Goal: Information Seeking & Learning: Learn about a topic

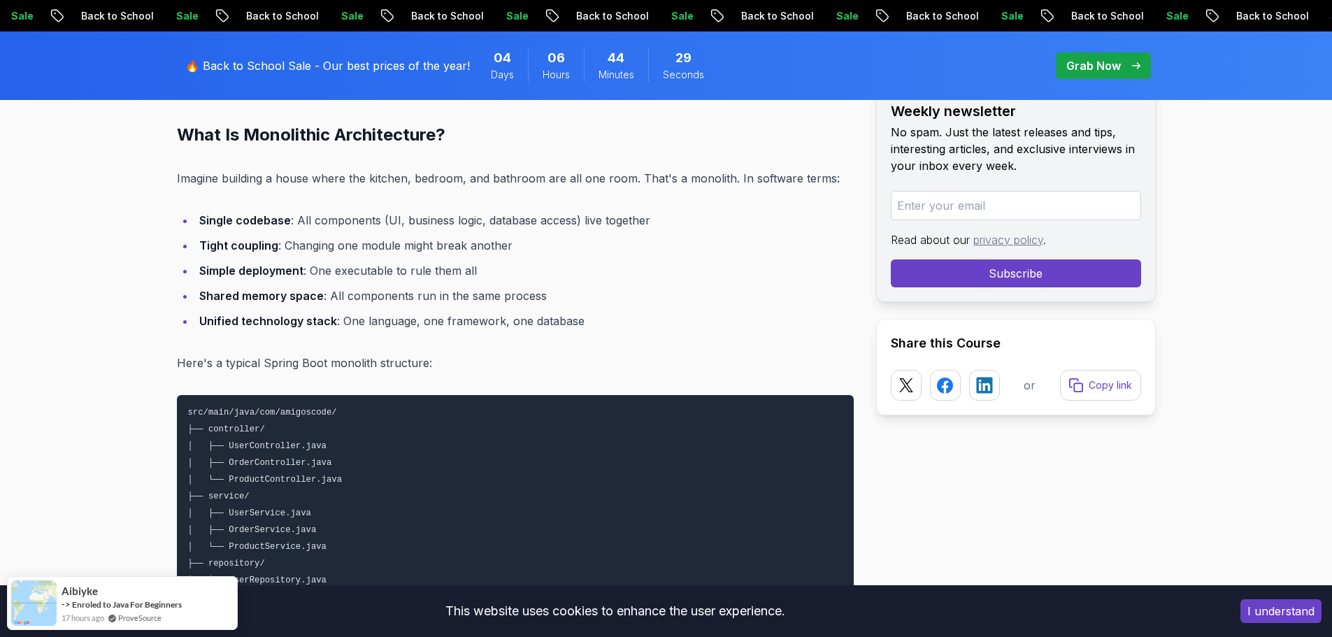
scroll to position [1189, 0]
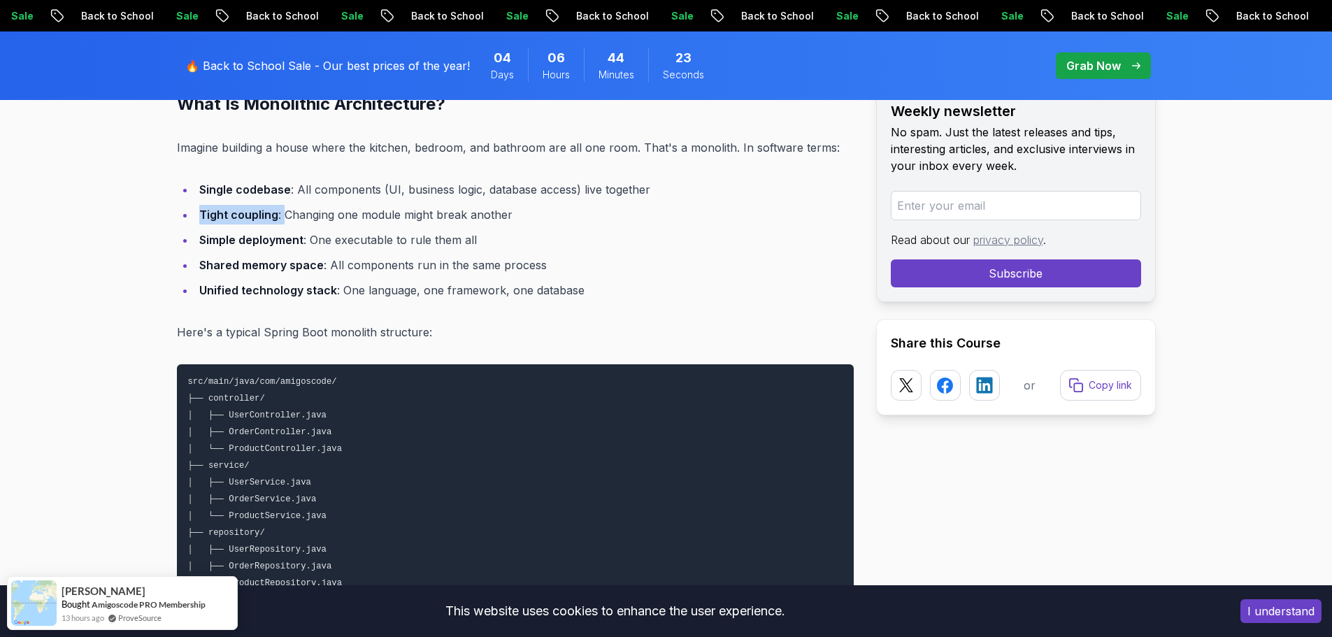
drag, startPoint x: 199, startPoint y: 219, endPoint x: 284, endPoint y: 218, distance: 84.6
click at [284, 218] on li "Tight coupling : Changing one module might break another" at bounding box center [524, 215] width 659 height 20
click at [359, 216] on li "Tight coupling : Changing one module might break another" at bounding box center [524, 215] width 659 height 20
click at [421, 211] on li "Tight coupling : Changing one module might break another" at bounding box center [524, 215] width 659 height 20
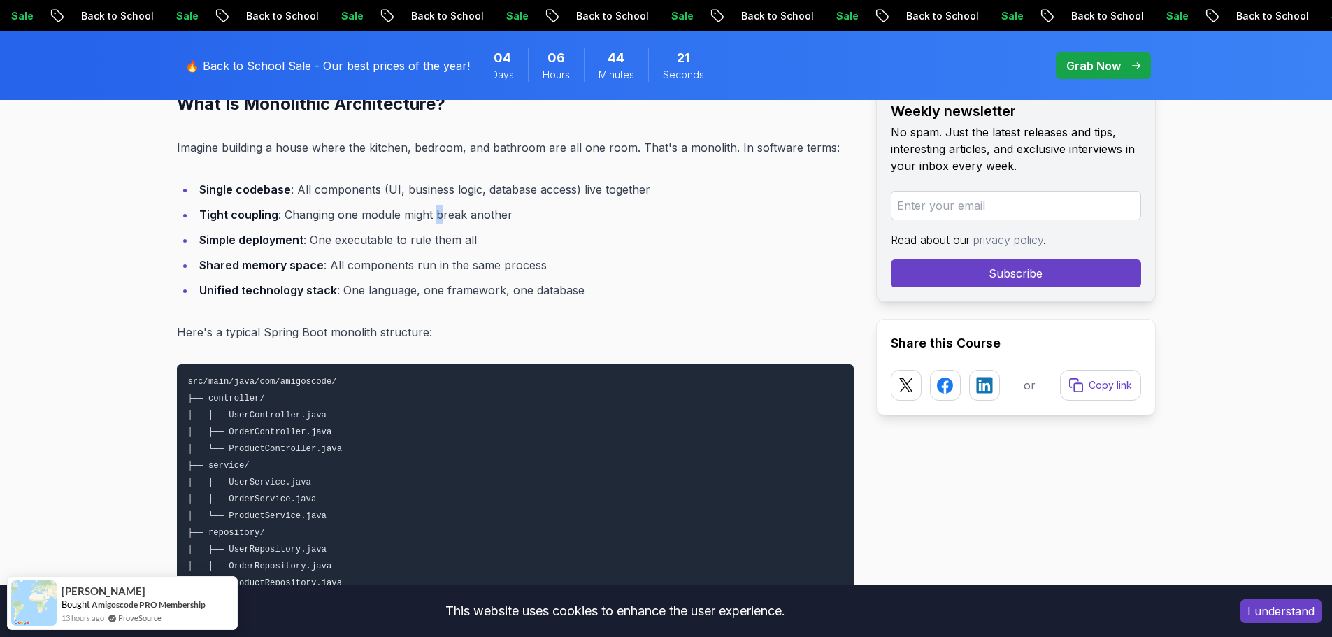
drag, startPoint x: 438, startPoint y: 211, endPoint x: 517, endPoint y: 211, distance: 79.0
click at [441, 211] on li "Tight coupling : Changing one module might break another" at bounding box center [524, 215] width 659 height 20
click at [518, 211] on li "Tight coupling : Changing one module might break another" at bounding box center [524, 215] width 659 height 20
click at [232, 236] on strong "Simple deployment" at bounding box center [251, 240] width 104 height 14
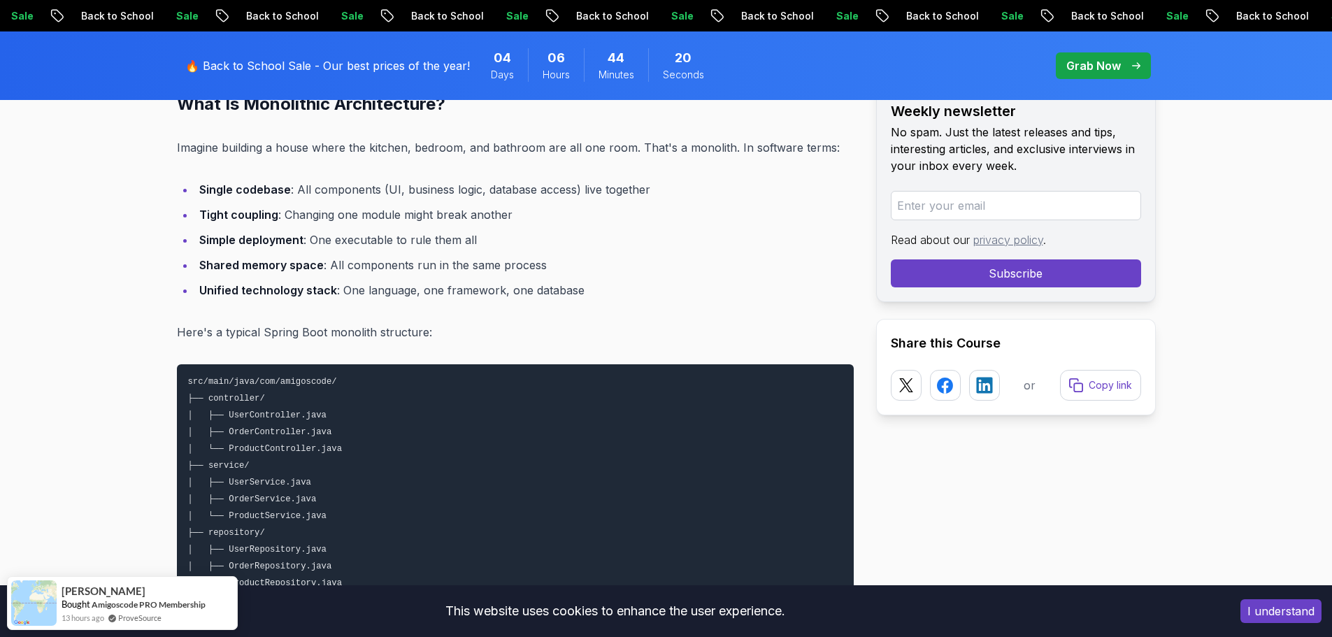
click at [332, 237] on li "Simple deployment : One executable to rule them all" at bounding box center [524, 240] width 659 height 20
click at [415, 235] on li "Simple deployment : One executable to rule them all" at bounding box center [524, 240] width 659 height 20
click at [218, 264] on strong "Shared memory space" at bounding box center [261, 265] width 124 height 14
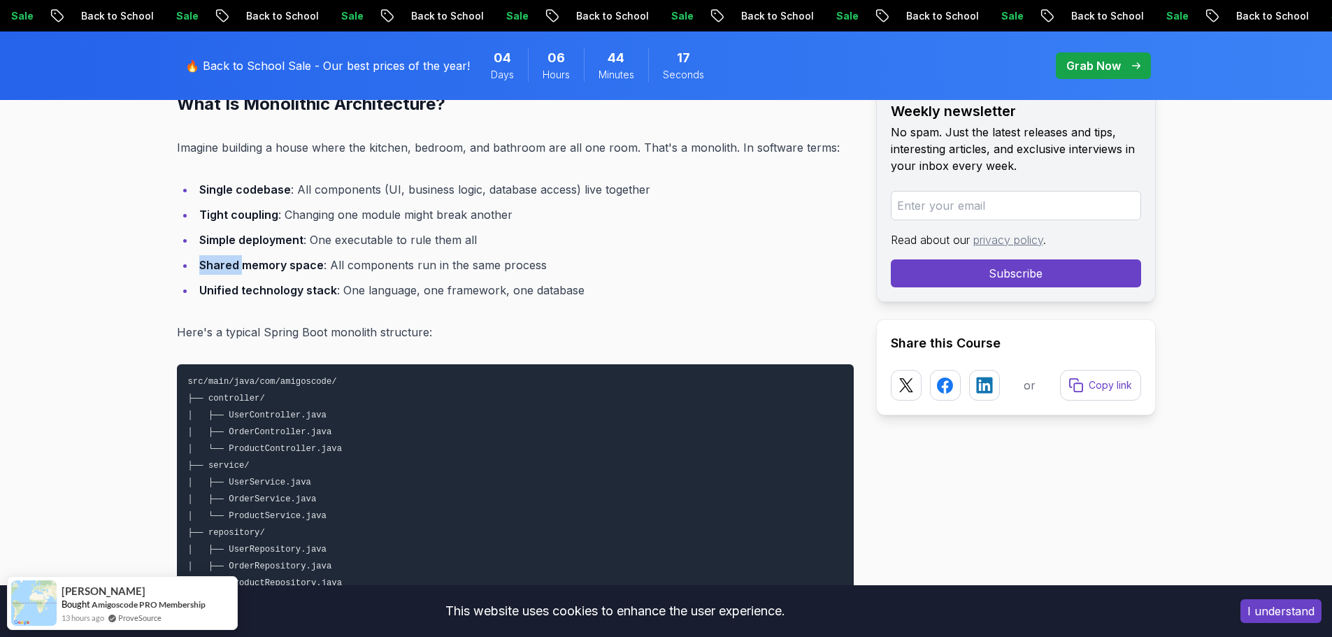
click at [218, 264] on strong "Shared memory space" at bounding box center [261, 265] width 124 height 14
click at [301, 261] on strong "Shared memory space" at bounding box center [261, 265] width 124 height 14
click at [229, 286] on strong "Unified technology stack" at bounding box center [268, 290] width 138 height 14
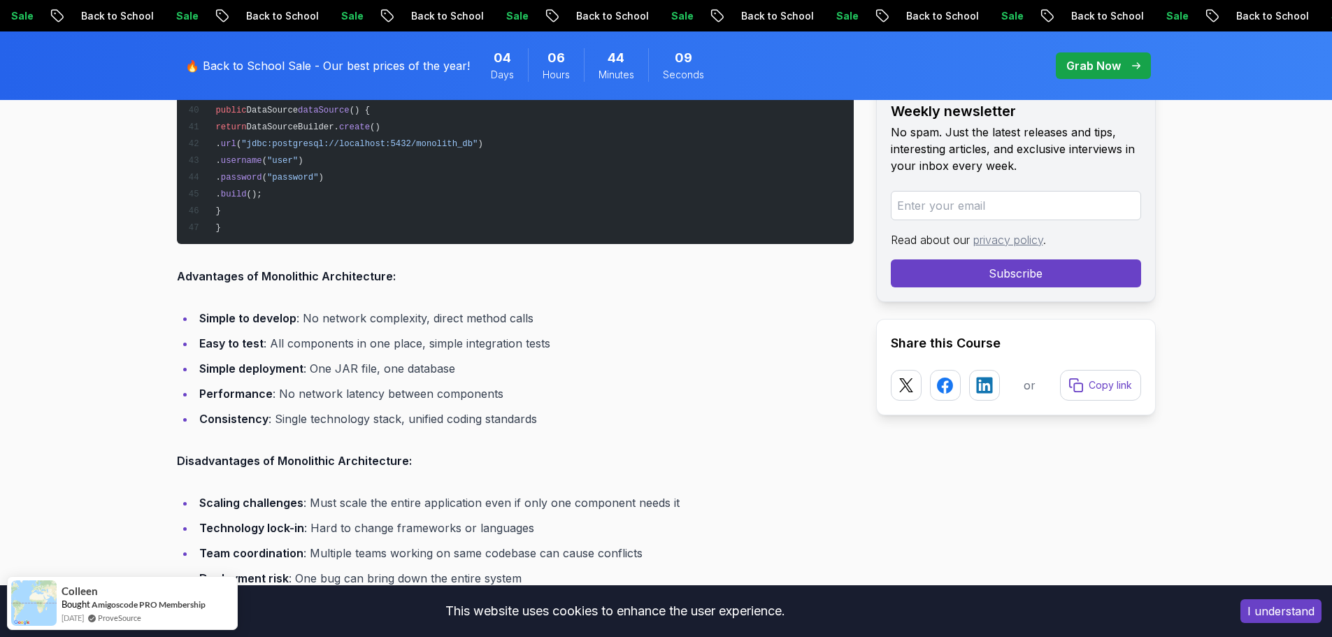
scroll to position [2518, 0]
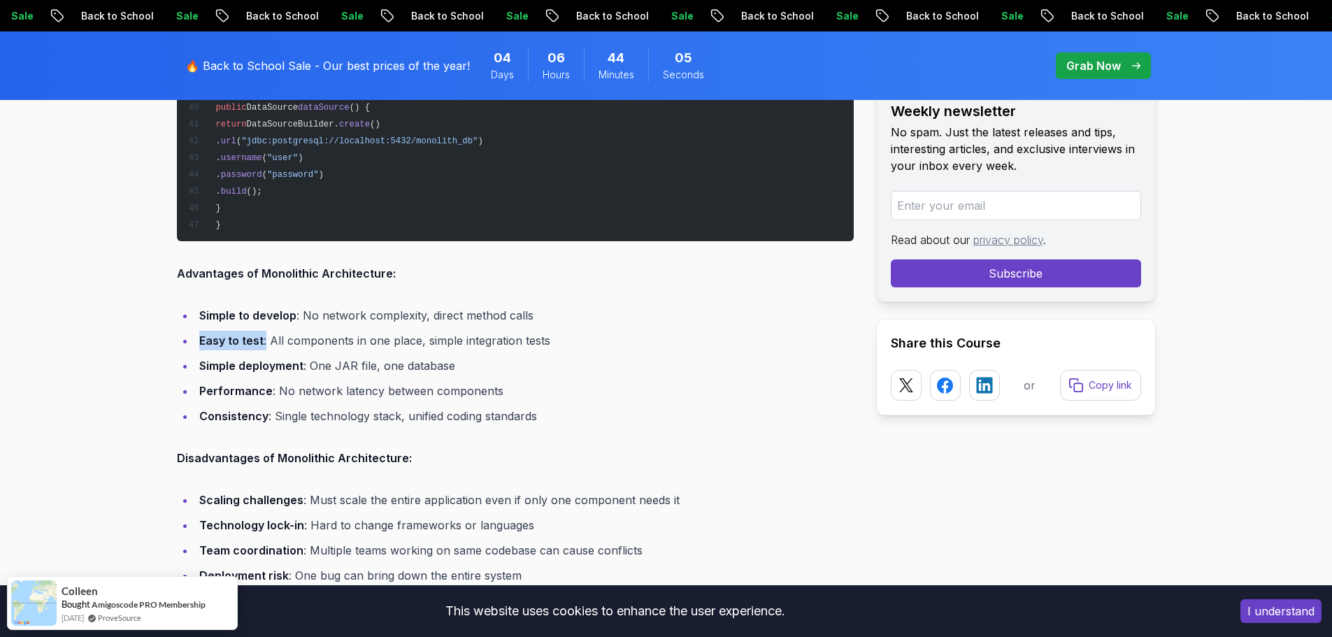
drag, startPoint x: 199, startPoint y: 343, endPoint x: 264, endPoint y: 343, distance: 65.0
click at [264, 343] on li "Easy to test : All components in one place, simple integration tests" at bounding box center [524, 341] width 659 height 20
drag, startPoint x: 196, startPoint y: 363, endPoint x: 295, endPoint y: 366, distance: 99.4
click at [295, 366] on li "Simple deployment : One JAR file, one database" at bounding box center [524, 366] width 659 height 20
click at [211, 385] on strong "Performance" at bounding box center [235, 391] width 73 height 14
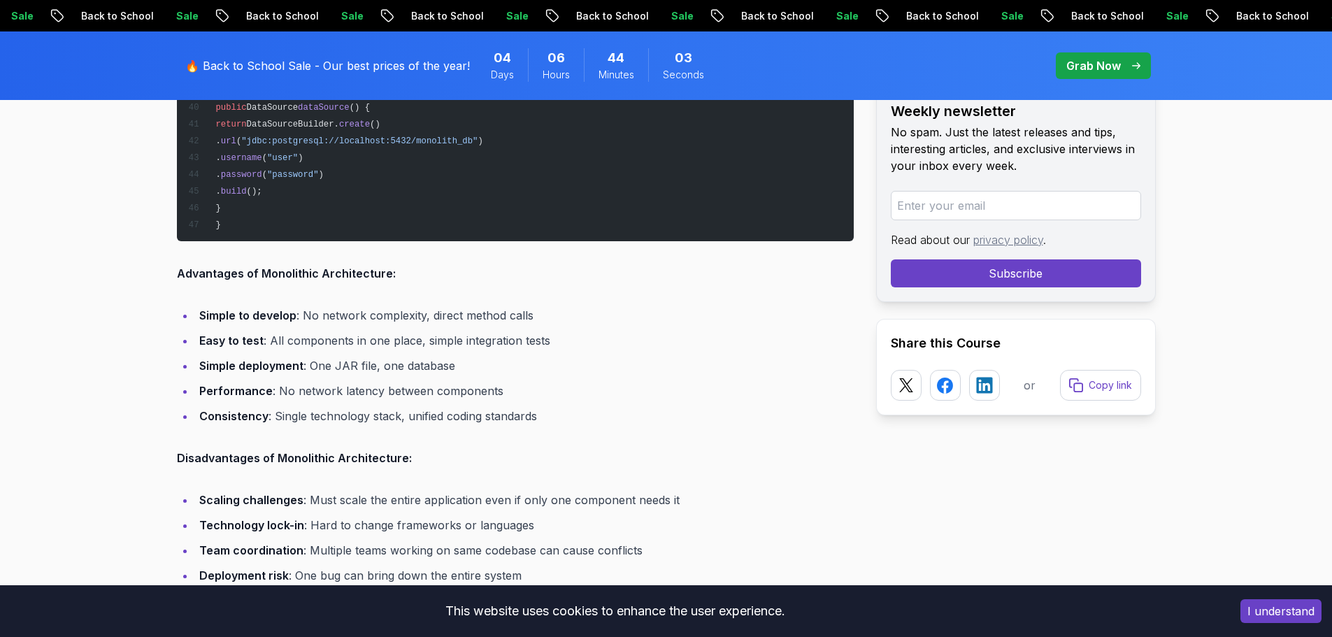
click at [340, 385] on li "Performance : No network latency between components" at bounding box center [524, 391] width 659 height 20
click at [434, 385] on li "Performance : No network latency between components" at bounding box center [524, 391] width 659 height 20
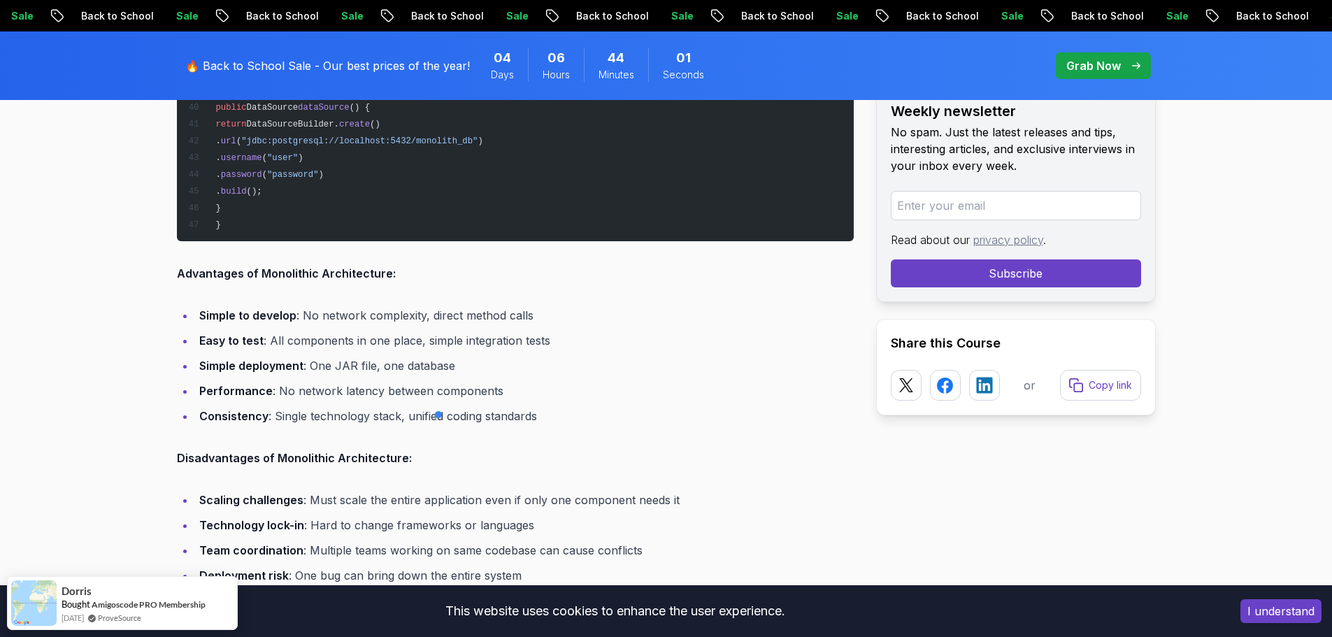
click at [239, 385] on strong "Consistency" at bounding box center [233, 416] width 69 height 14
click at [321, 385] on li "Consistency : Single technology stack, unified coding standards" at bounding box center [524, 416] width 659 height 20
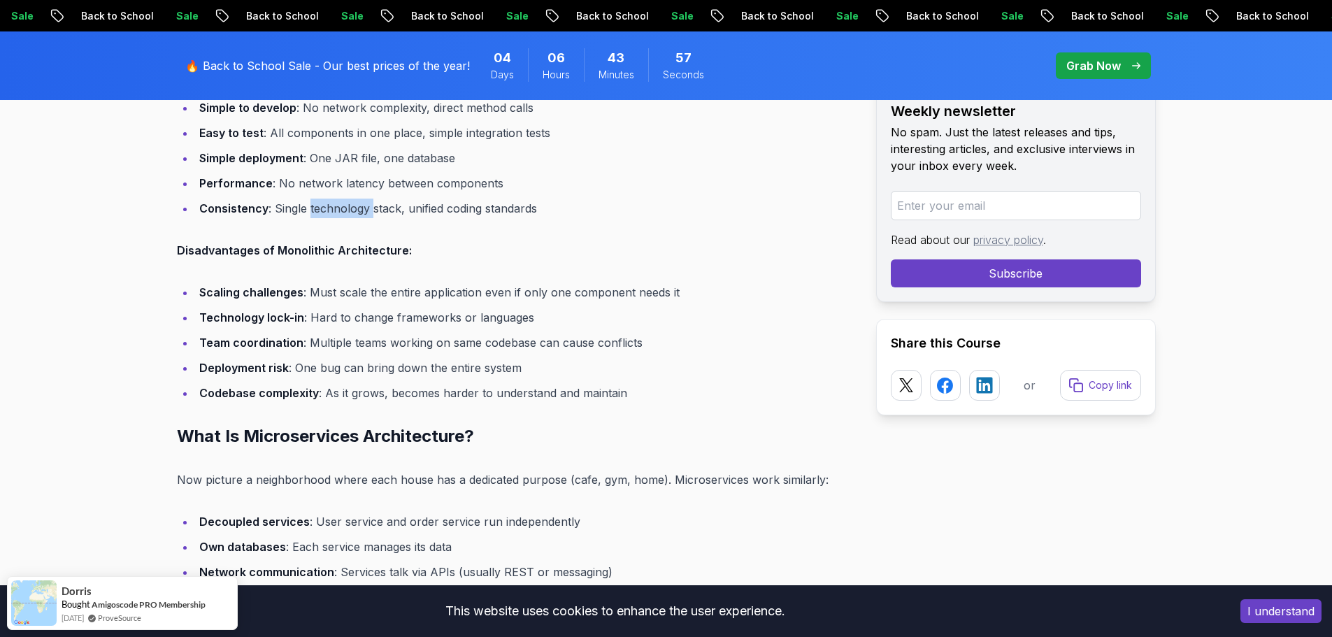
scroll to position [2728, 0]
drag, startPoint x: 459, startPoint y: 315, endPoint x: 529, endPoint y: 315, distance: 69.9
click at [529, 315] on li "Technology lock-in : Hard to change frameworks or languages" at bounding box center [524, 316] width 659 height 20
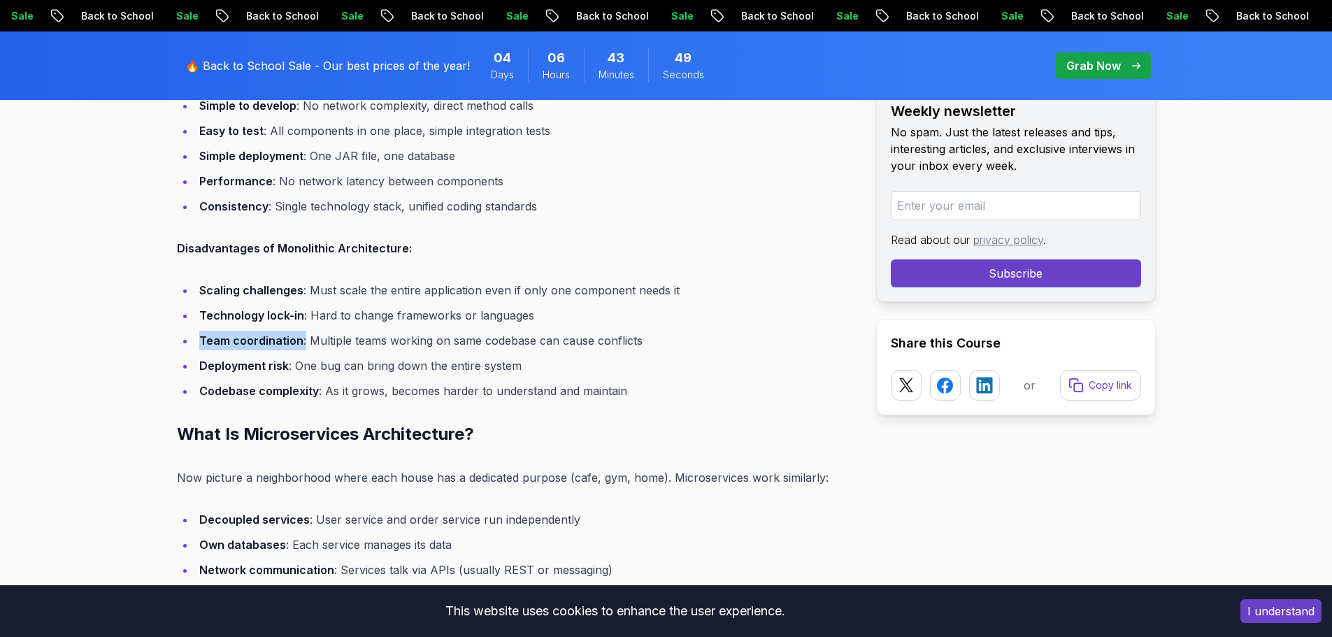
drag, startPoint x: 202, startPoint y: 339, endPoint x: 303, endPoint y: 336, distance: 100.8
click at [303, 336] on li "Team coordination : Multiple teams working on same codebase can cause conflicts" at bounding box center [524, 341] width 659 height 20
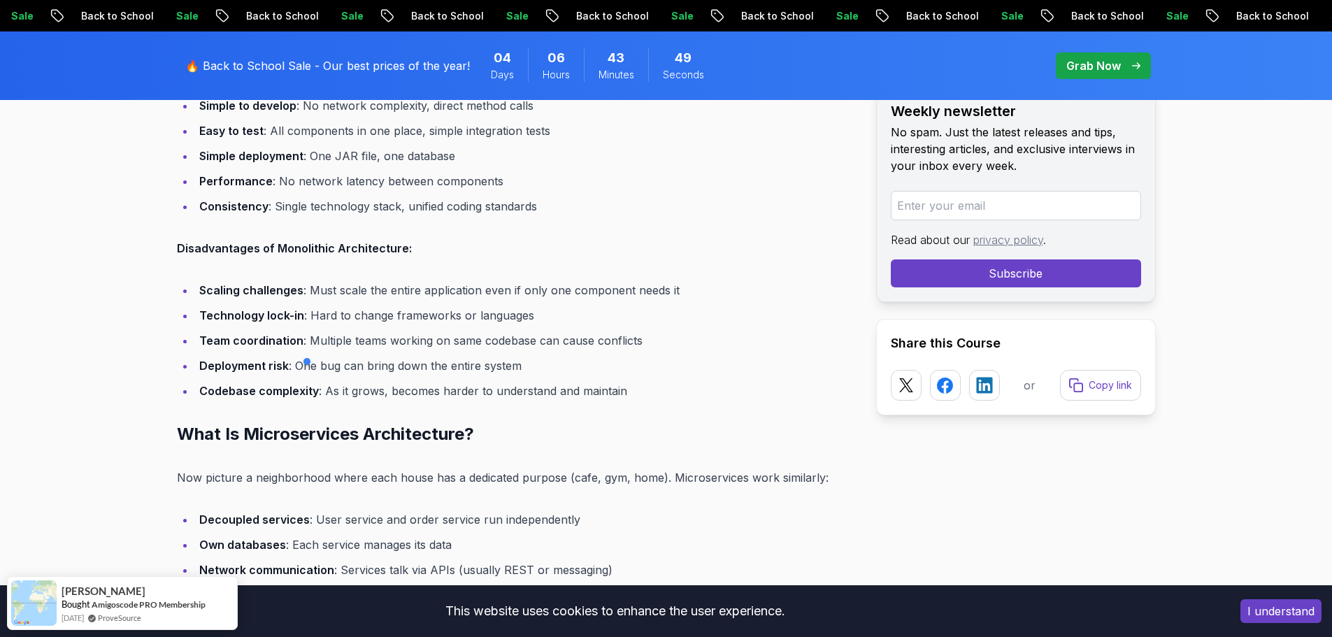
click at [384, 335] on li "Team coordination : Multiple teams working on same codebase can cause conflicts" at bounding box center [524, 341] width 659 height 20
click at [510, 335] on li "Team coordination : Multiple teams working on same codebase can cause conflicts" at bounding box center [524, 341] width 659 height 20
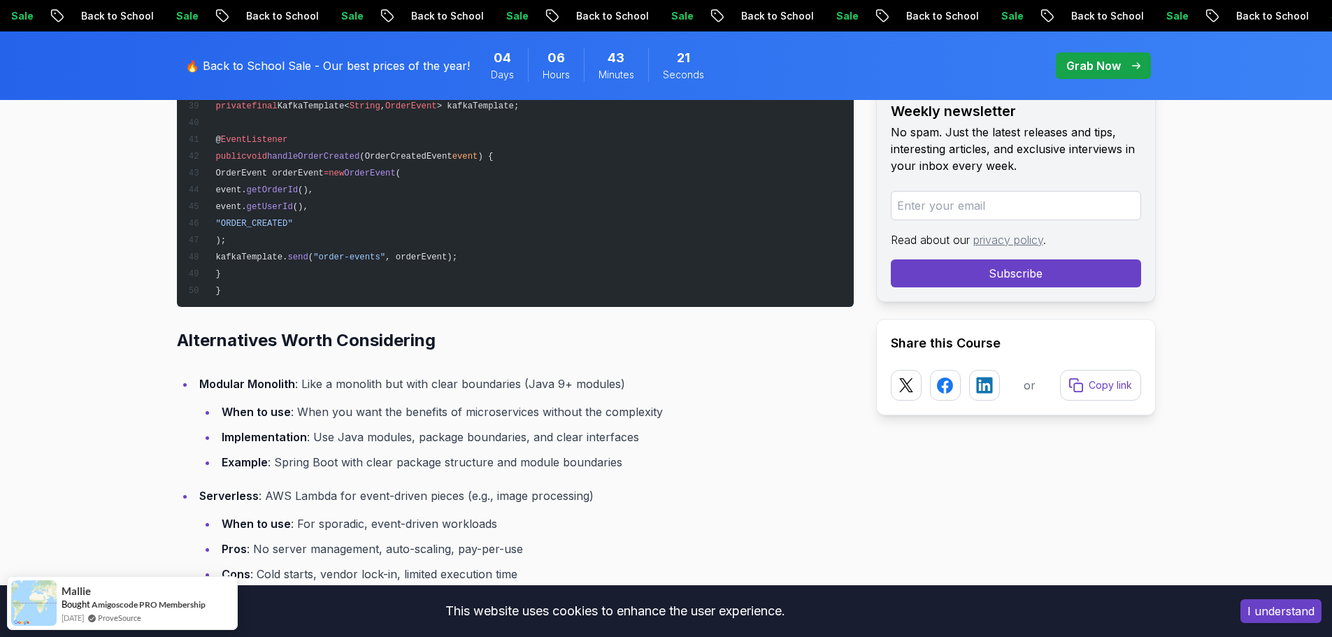
scroll to position [9932, 0]
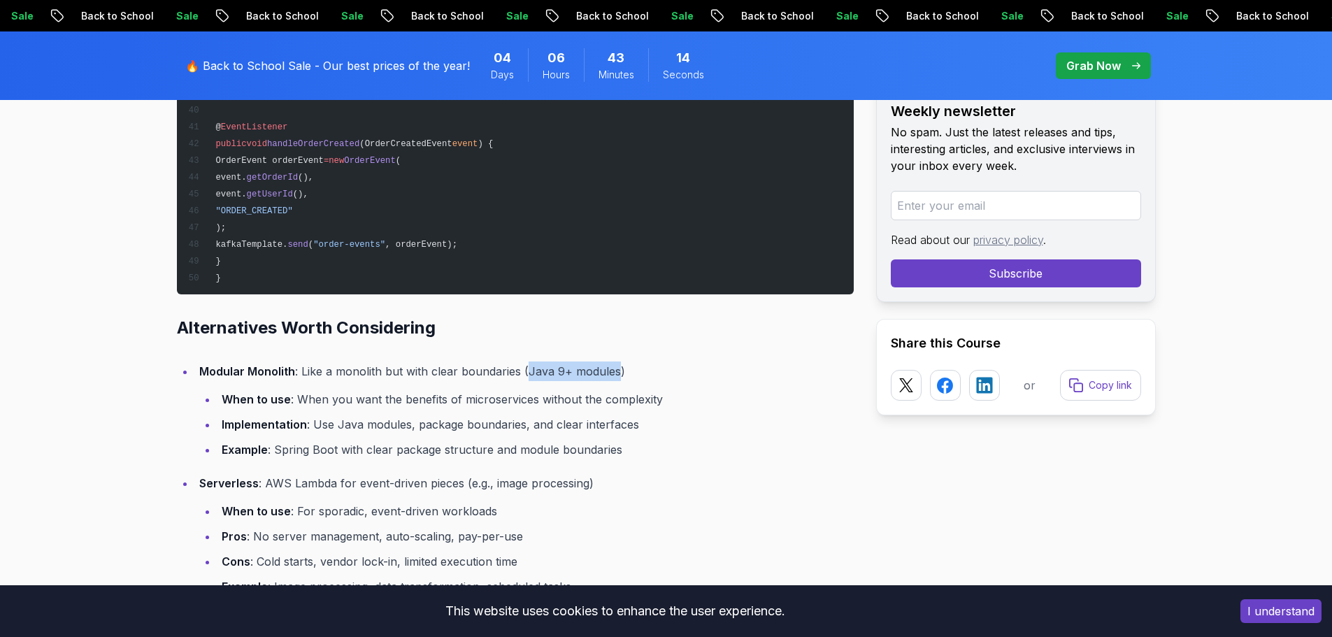
drag, startPoint x: 526, startPoint y: 353, endPoint x: 613, endPoint y: 350, distance: 87.5
click at [613, 362] on p "Modular Monolith : Like a monolith but with clear boundaries (Java 9+ modules)" at bounding box center [526, 372] width 655 height 20
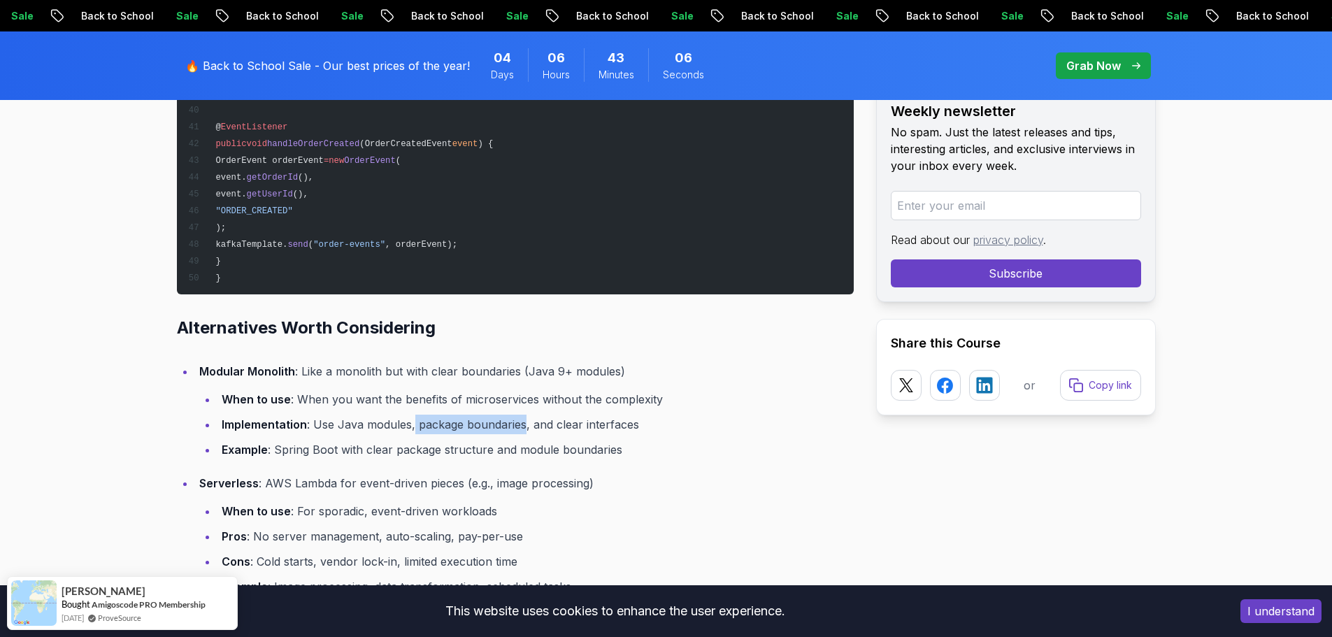
drag, startPoint x: 521, startPoint y: 404, endPoint x: 413, endPoint y: 404, distance: 107.7
click at [413, 385] on li "Implementation : Use Java modules, package boundaries, and clear interfaces" at bounding box center [536, 425] width 636 height 20
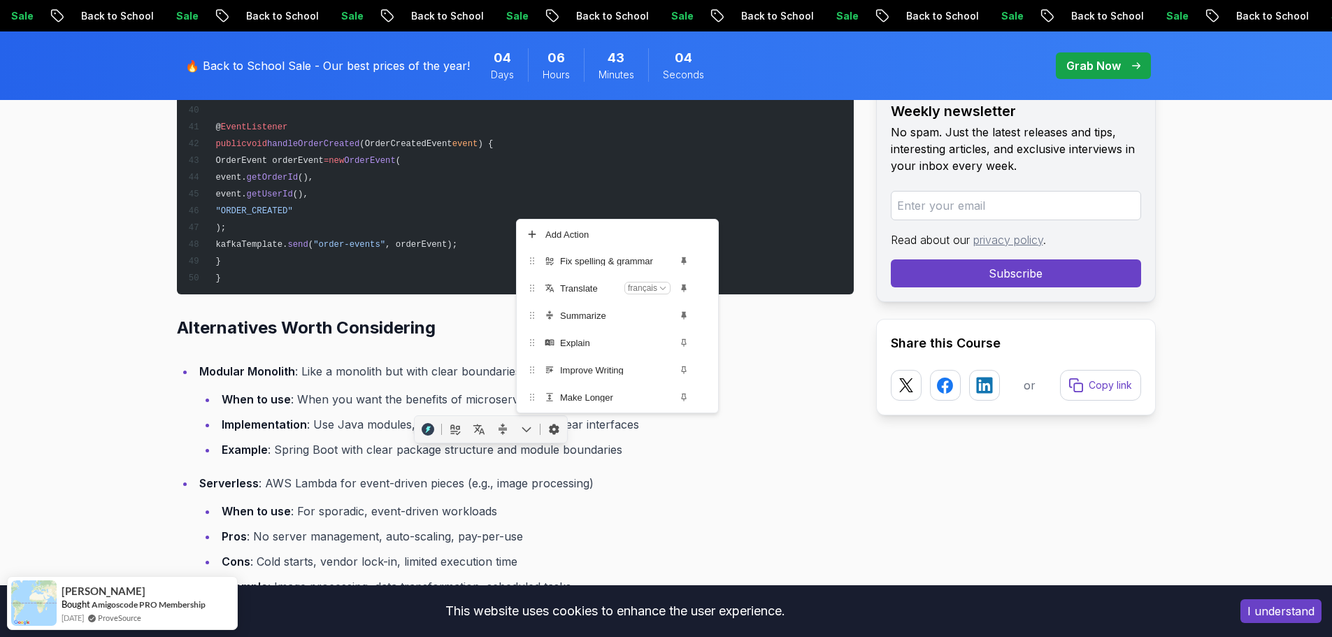
click at [668, 385] on li "Example : Spring Boot with clear package structure and module boundaries" at bounding box center [536, 450] width 636 height 20
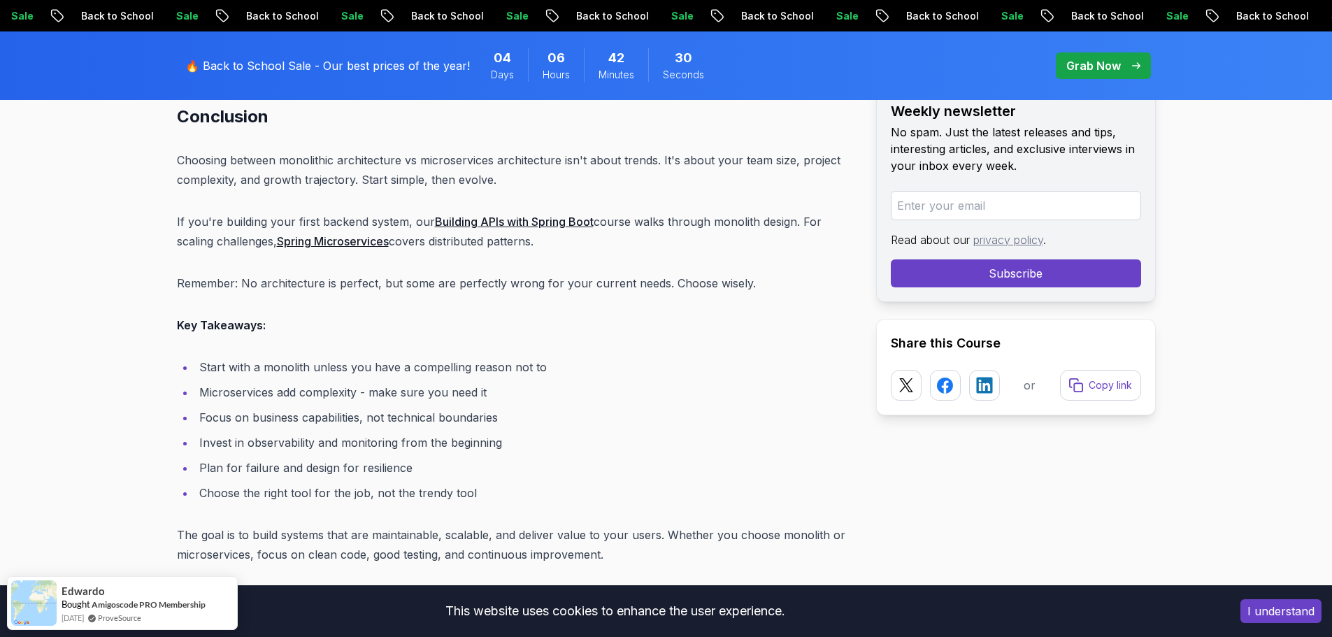
scroll to position [11820, 0]
